Goal: Task Accomplishment & Management: Manage account settings

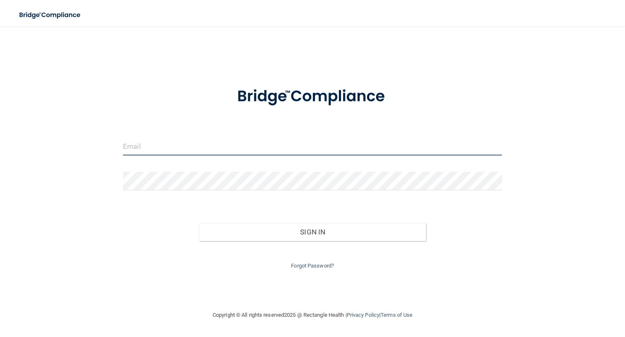
type input "[EMAIL_ADDRESS][DOMAIN_NAME]"
click at [229, 146] on input "[EMAIL_ADDRESS][DOMAIN_NAME]" at bounding box center [312, 146] width 379 height 19
drag, startPoint x: 229, startPoint y: 146, endPoint x: 102, endPoint y: 147, distance: 126.8
click at [102, 147] on div "[EMAIL_ADDRESS][DOMAIN_NAME] Invalid email/password. You don't have permission …" at bounding box center [313, 168] width 592 height 267
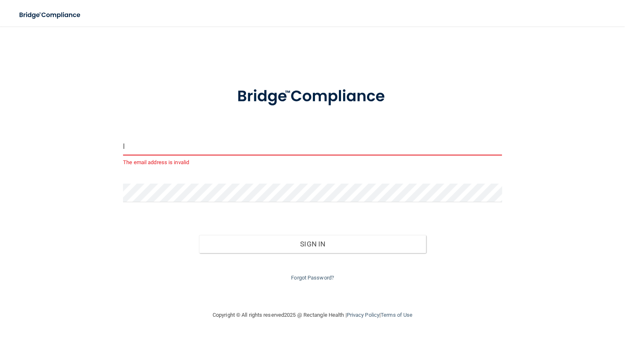
type input "[EMAIL_ADDRESS][DOMAIN_NAME]"
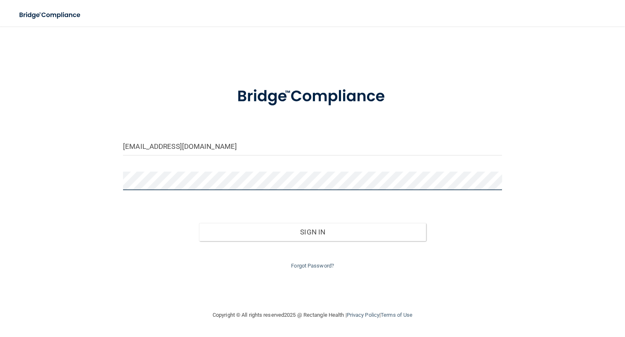
click at [116, 184] on div "lgwyman@aol.com Invalid email/password. You don't have permission to access tha…" at bounding box center [313, 168] width 592 height 267
click at [119, 185] on div at bounding box center [312, 183] width 391 height 25
click at [199, 223] on button "Sign In" at bounding box center [313, 232] width 228 height 18
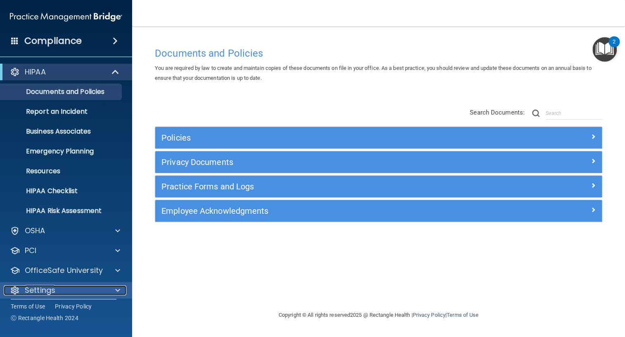
click at [118, 287] on span at bounding box center [117, 290] width 5 height 10
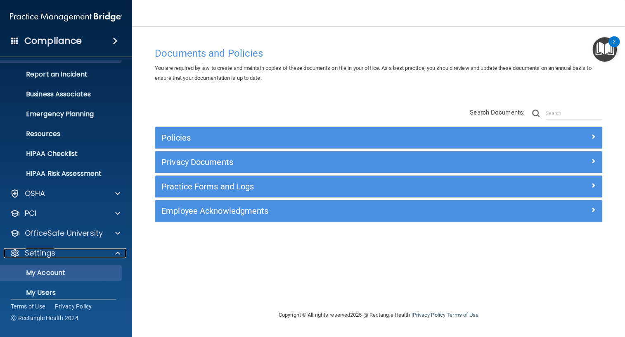
scroll to position [85, 0]
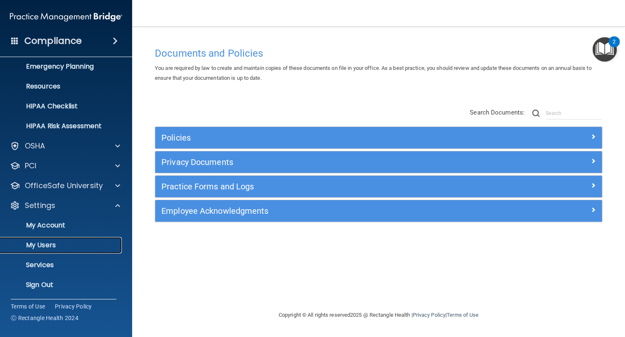
click at [55, 242] on p "My Users" at bounding box center [61, 245] width 113 height 8
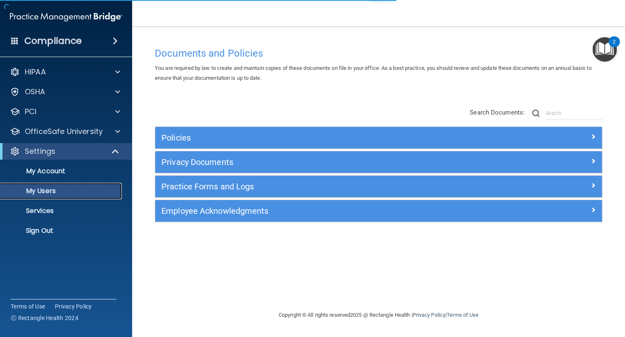
select select "20"
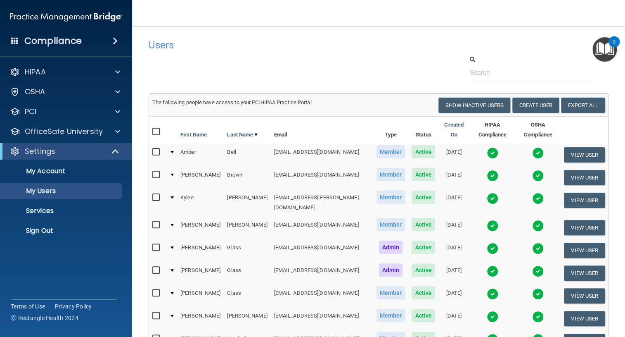
click at [199, 33] on main "Users Success! New user created. × Error! The user couldn't be created. × Succe…" at bounding box center [378, 181] width 493 height 310
click at [525, 105] on button "Create User" at bounding box center [535, 104] width 47 height 15
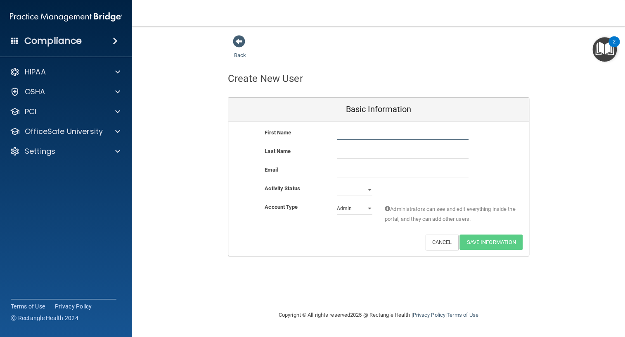
click at [364, 133] on input "text" at bounding box center [403, 134] width 132 height 12
type input "j"
type input "[PERSON_NAME]"
type input "Storm"
click at [350, 174] on input "email" at bounding box center [403, 171] width 132 height 12
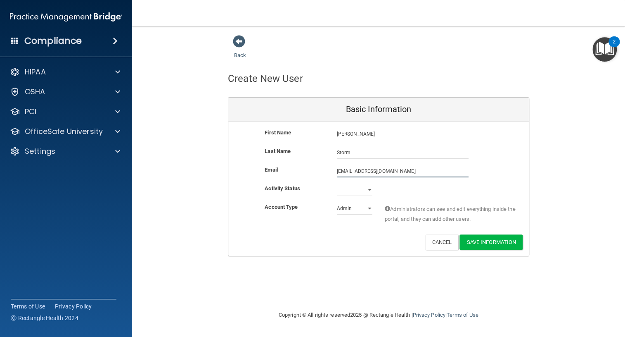
type input "[EMAIL_ADDRESS][DOMAIN_NAME]"
click at [366, 190] on select "Active Inactive" at bounding box center [355, 191] width 36 height 12
select select "active"
click at [337, 183] on select "Active Inactive" at bounding box center [355, 189] width 36 height 12
click at [369, 206] on select "Admin Member" at bounding box center [355, 208] width 36 height 12
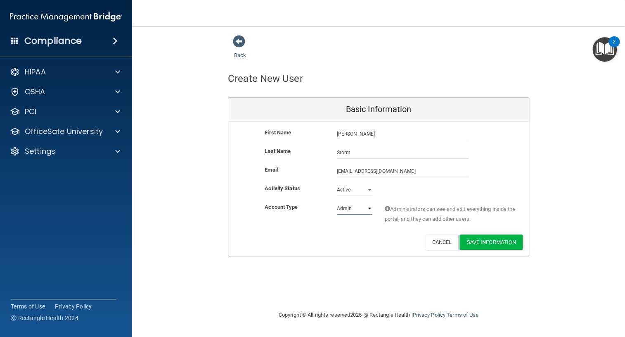
select select "practice_member"
click at [337, 202] on select "Admin Member" at bounding box center [355, 208] width 36 height 12
click at [485, 242] on button "Save Information" at bounding box center [491, 241] width 63 height 15
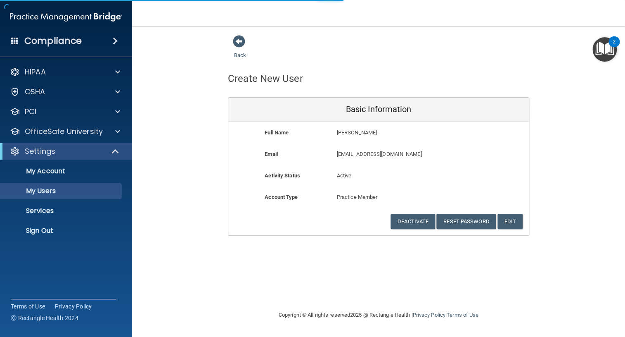
select select "20"
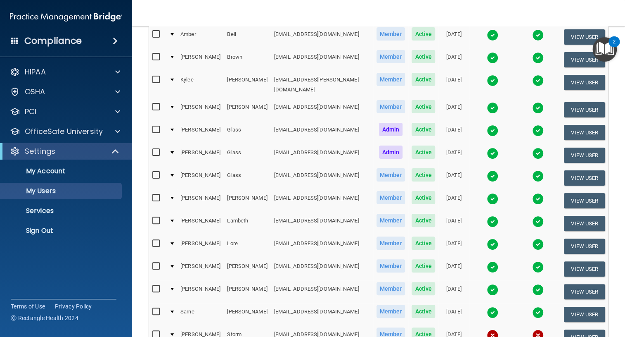
scroll to position [150, 0]
click at [158, 285] on input "checkbox" at bounding box center [156, 288] width 9 height 7
checkbox input "true"
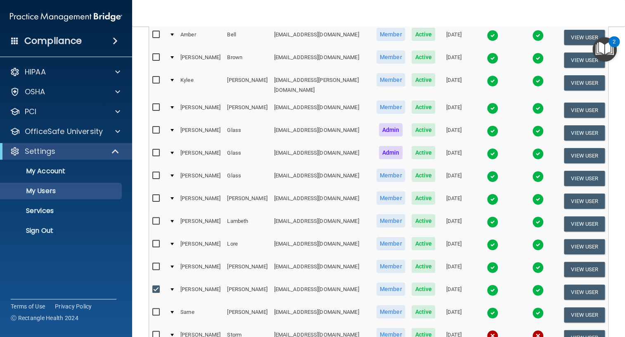
scroll to position [150, 0]
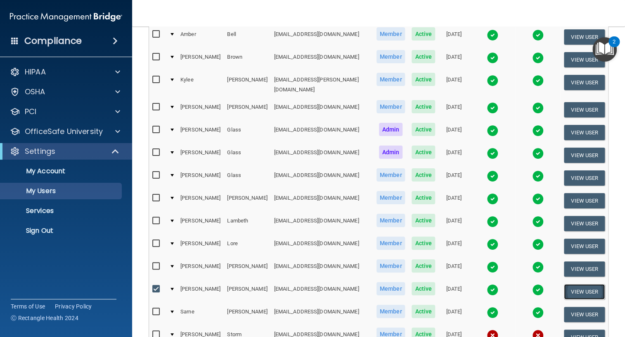
click at [570, 284] on button "View User" at bounding box center [584, 291] width 41 height 15
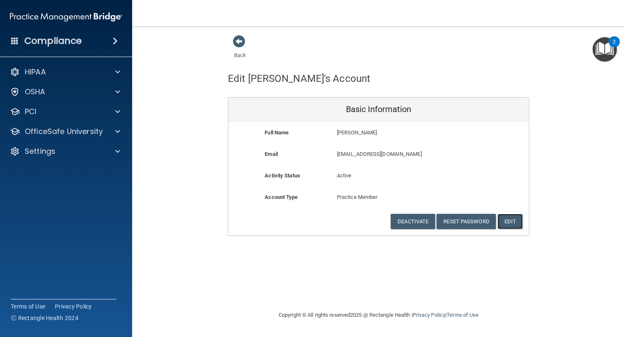
click at [505, 220] on button "Edit" at bounding box center [510, 220] width 25 height 15
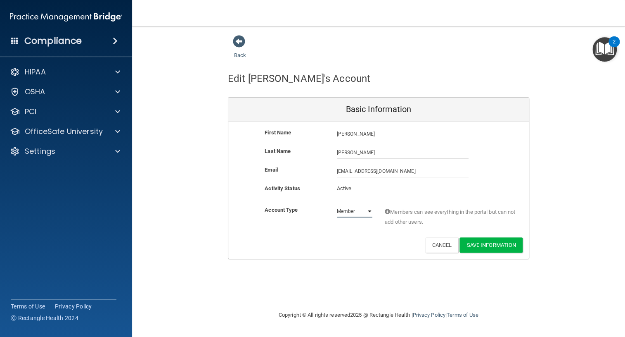
click at [367, 210] on select "Admin Member" at bounding box center [355, 211] width 36 height 12
click at [369, 210] on select "Admin Member" at bounding box center [355, 211] width 36 height 12
click at [347, 187] on p "Active" at bounding box center [355, 188] width 36 height 10
click at [341, 190] on p "Active" at bounding box center [355, 188] width 36 height 10
click at [347, 187] on p "Active" at bounding box center [355, 188] width 36 height 10
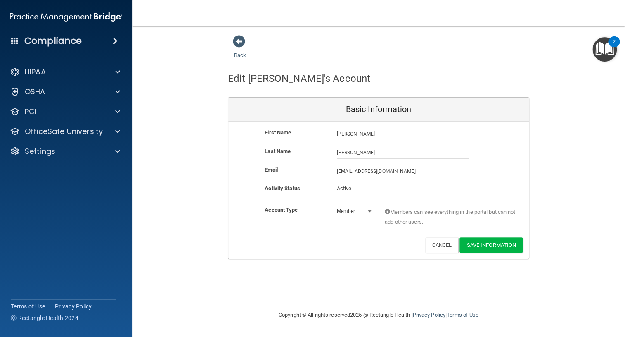
click at [347, 187] on p "Active" at bounding box center [355, 188] width 36 height 10
click at [343, 188] on p "Active" at bounding box center [355, 188] width 36 height 10
click at [342, 190] on p "Active" at bounding box center [355, 188] width 36 height 10
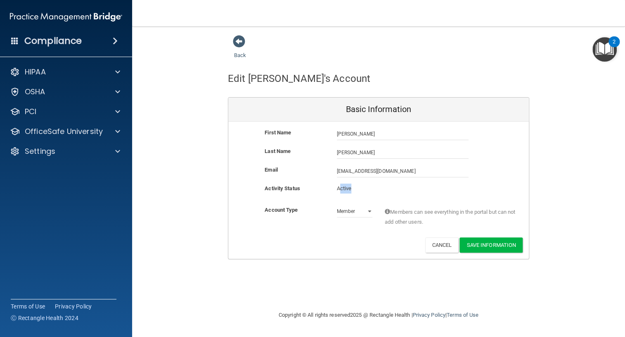
click at [342, 190] on p "Active" at bounding box center [355, 188] width 36 height 10
click at [344, 188] on p "Active" at bounding box center [355, 188] width 36 height 10
click at [343, 188] on p "Active" at bounding box center [355, 188] width 36 height 10
click at [436, 244] on button "Cancel" at bounding box center [441, 244] width 33 height 15
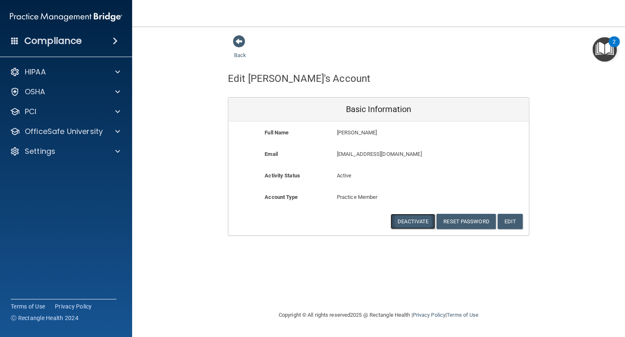
click at [411, 224] on button "Deactivate" at bounding box center [413, 220] width 45 height 15
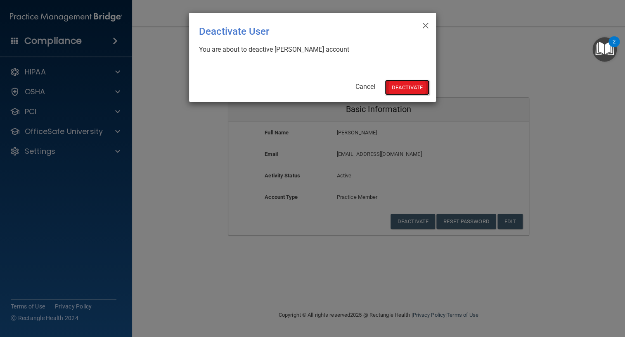
click at [406, 88] on button "Deactivate" at bounding box center [407, 87] width 45 height 15
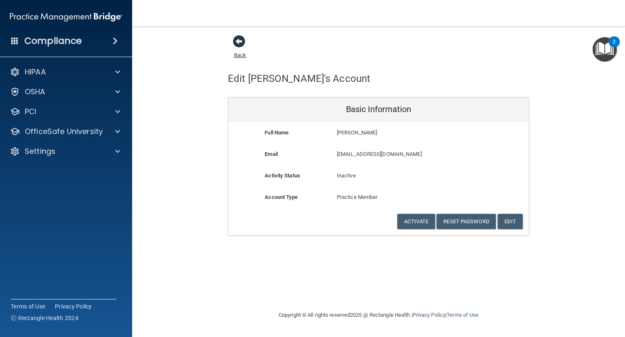
click at [239, 39] on span at bounding box center [239, 41] width 12 height 12
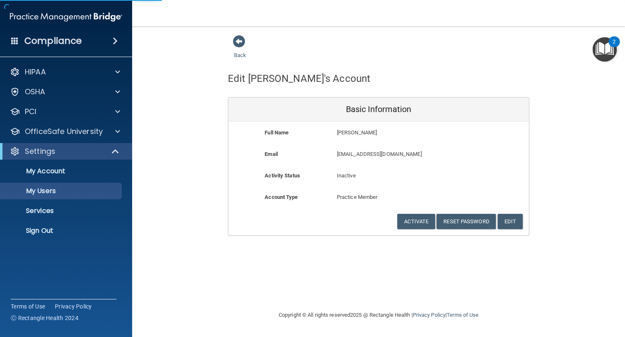
select select "20"
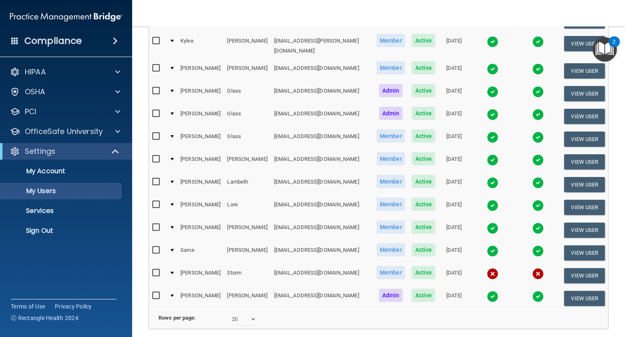
scroll to position [211, 0]
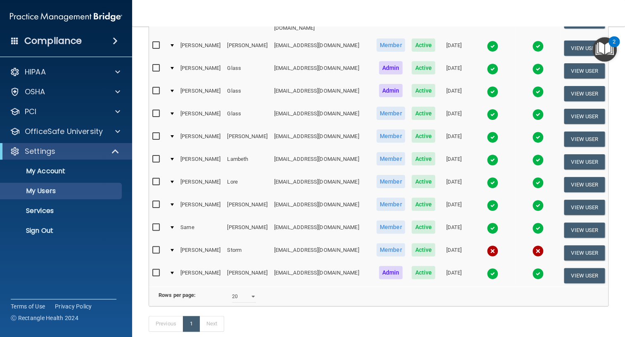
click at [155, 247] on input "checkbox" at bounding box center [156, 250] width 9 height 7
checkbox input "true"
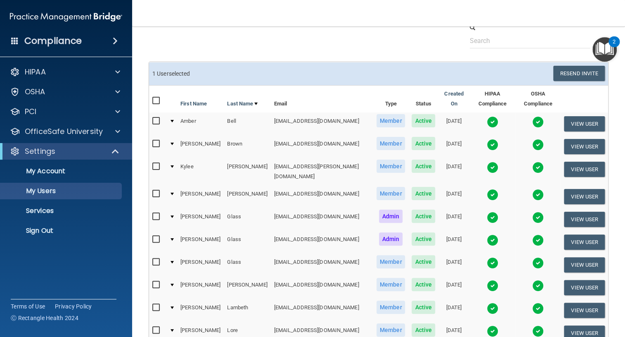
scroll to position [24, 0]
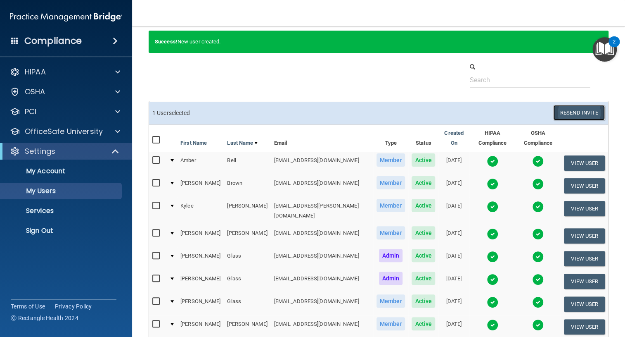
click at [560, 108] on button "Resend Invite" at bounding box center [579, 112] width 52 height 15
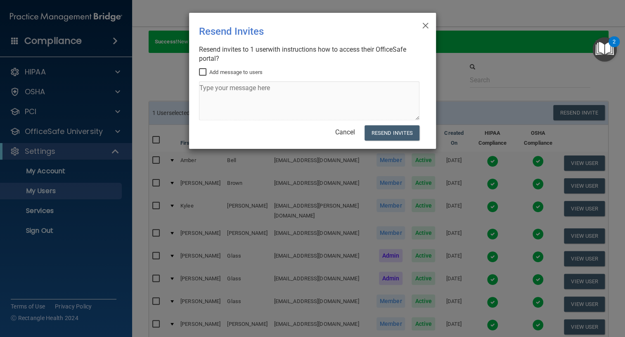
click at [202, 70] on input "Add message to users" at bounding box center [203, 72] width 9 height 7
checkbox input "true"
click at [199, 88] on textarea at bounding box center [309, 100] width 221 height 39
click at [200, 88] on textarea "Please complete all test by [DATE] (to be 10 days from start)" at bounding box center [309, 100] width 221 height 39
type textarea "Please complete all test by [DATE] (to be 10 days from start)"
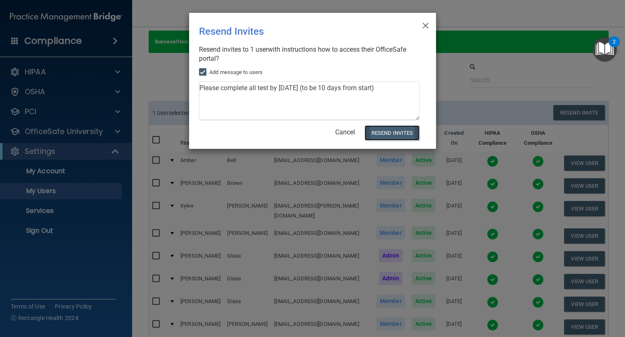
click at [388, 134] on button "Resend Invites" at bounding box center [392, 132] width 55 height 15
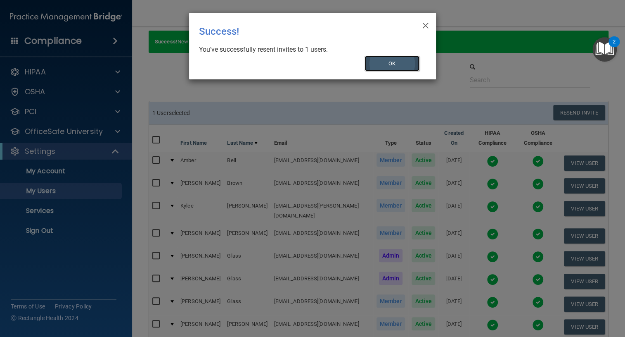
click at [386, 62] on button "OK" at bounding box center [392, 63] width 55 height 15
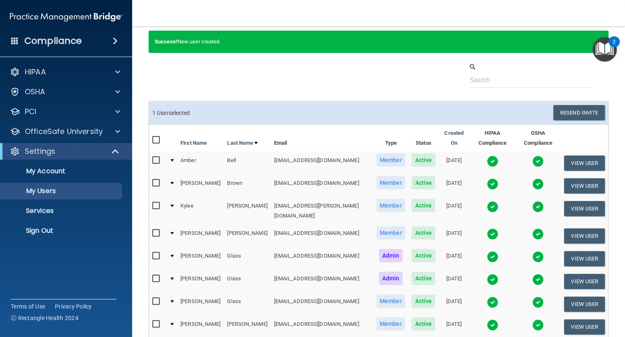
click at [113, 39] on span at bounding box center [115, 41] width 5 height 10
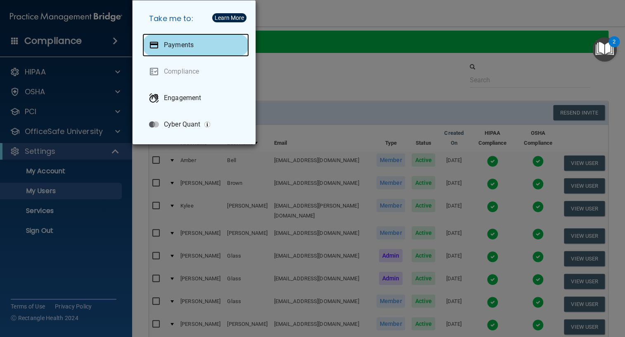
click at [162, 45] on div "Payments" at bounding box center [195, 44] width 107 height 23
